Goal: Navigation & Orientation: Find specific page/section

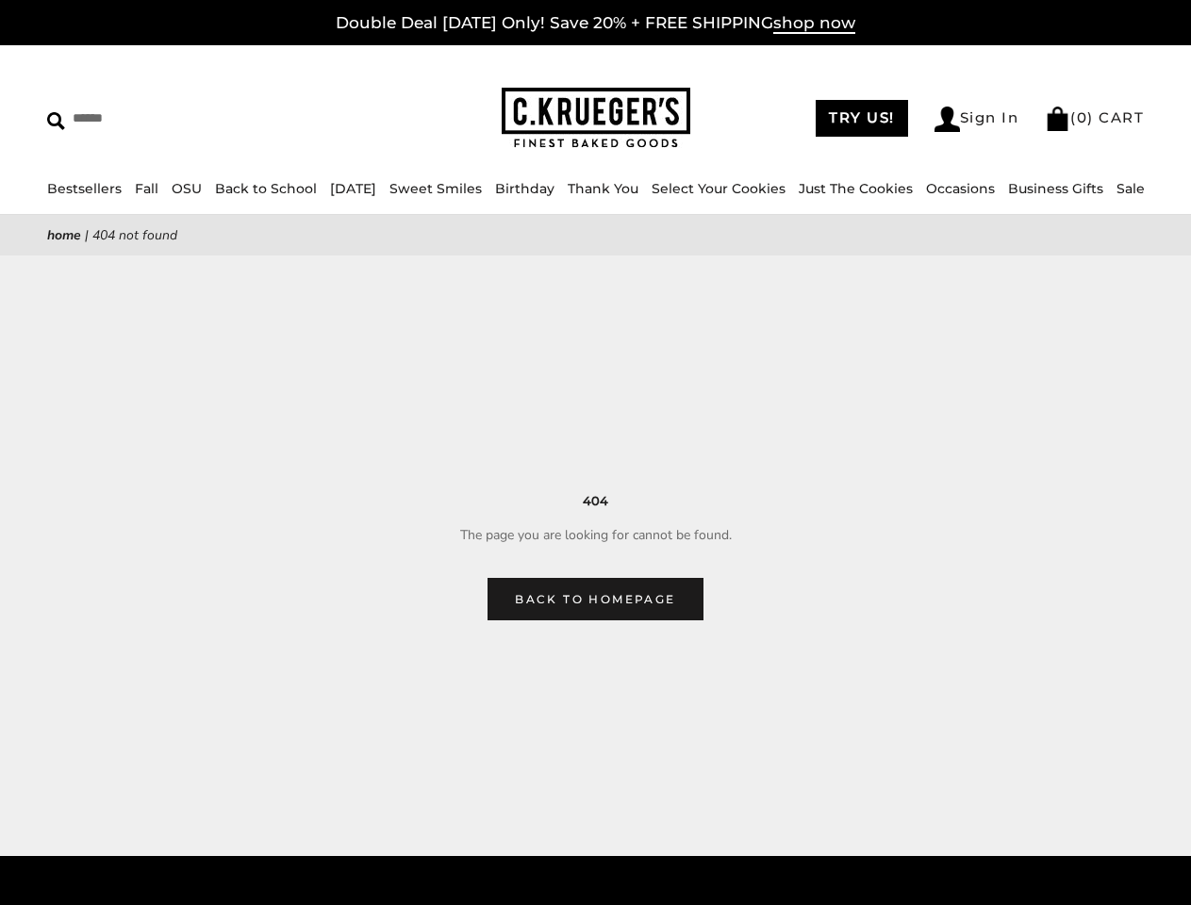
click at [595, 453] on main "Home | 404 Not Found 404 The page you are looking for cannot be found. Back to …" at bounding box center [595, 417] width 1191 height 405
click at [173, 118] on input "Search" at bounding box center [172, 118] width 251 height 29
click at [930, 189] on link "Occasions" at bounding box center [960, 188] width 69 height 17
